Goal: Task Accomplishment & Management: Manage account settings

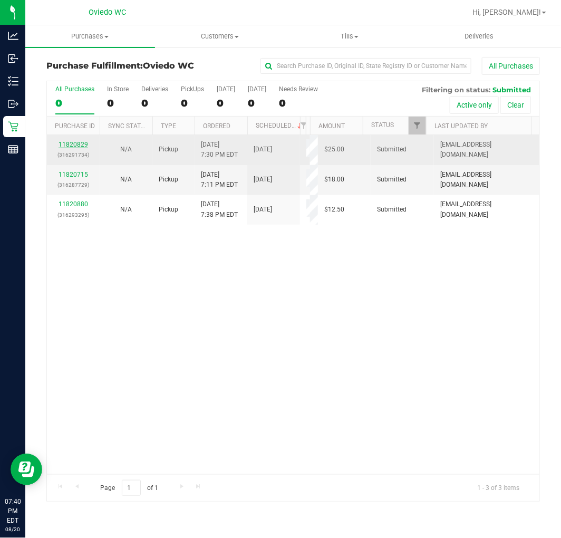
click at [64, 144] on link "11820829" at bounding box center [74, 144] width 30 height 7
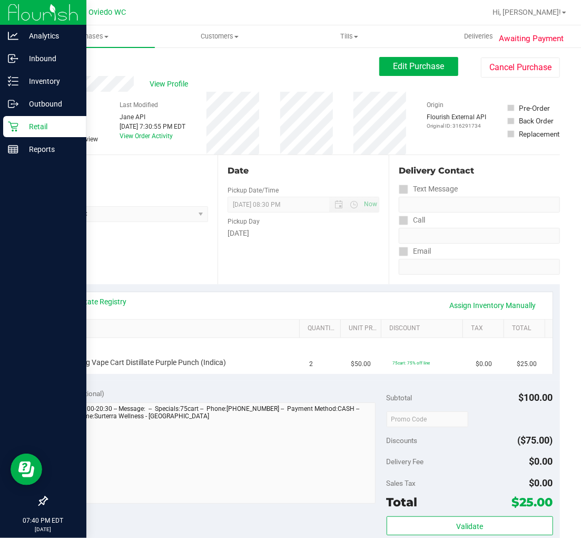
click at [30, 128] on p "Retail" at bounding box center [49, 126] width 63 height 13
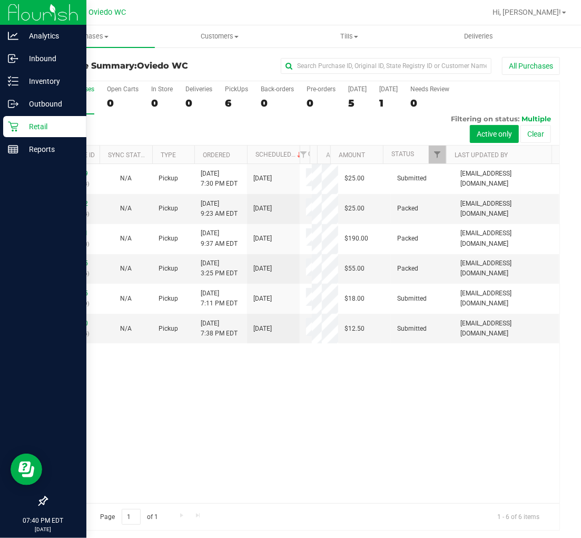
click at [19, 133] on div "Retail" at bounding box center [44, 126] width 83 height 21
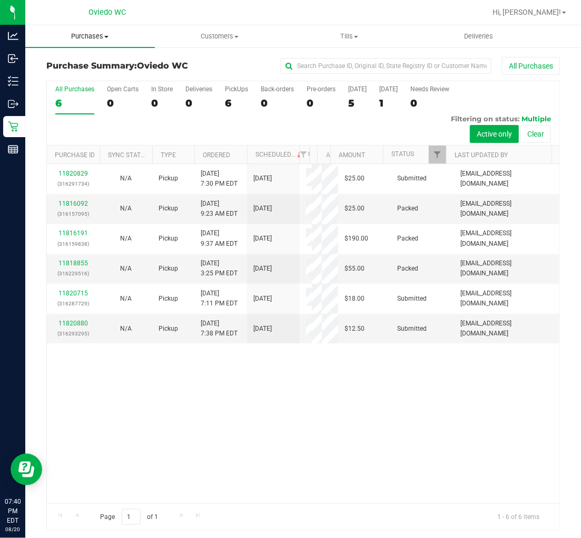
click at [92, 33] on span "Purchases" at bounding box center [90, 36] width 130 height 9
click at [90, 77] on li "Fulfillment" at bounding box center [90, 76] width 130 height 13
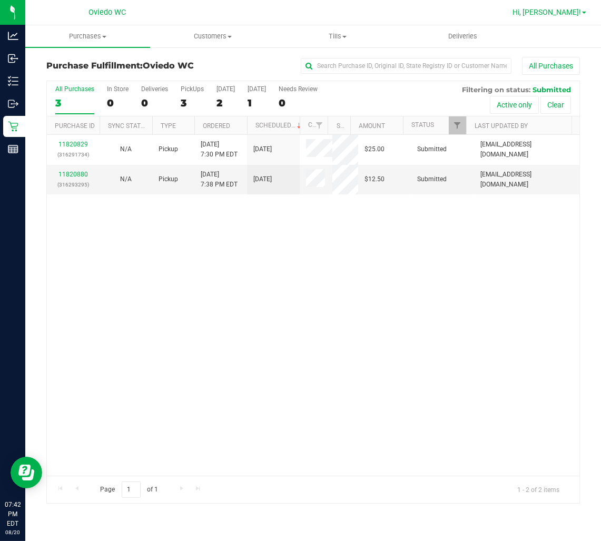
click at [572, 8] on span "Hi, [PERSON_NAME]!" at bounding box center [547, 12] width 69 height 8
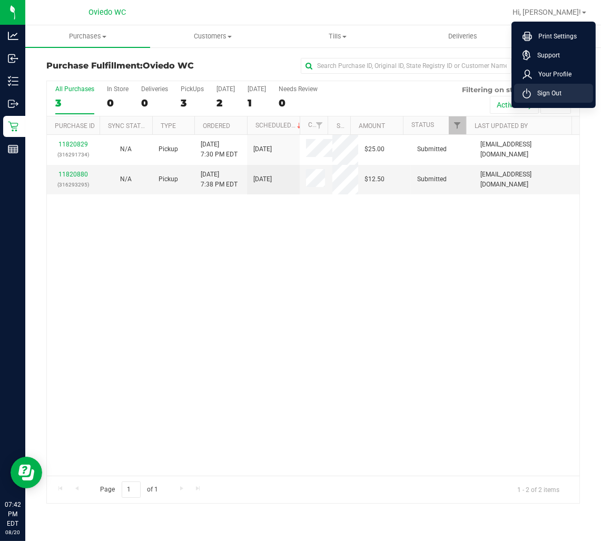
click at [545, 95] on span "Sign Out" at bounding box center [546, 93] width 31 height 11
